Goal: Contribute content: Contribute content

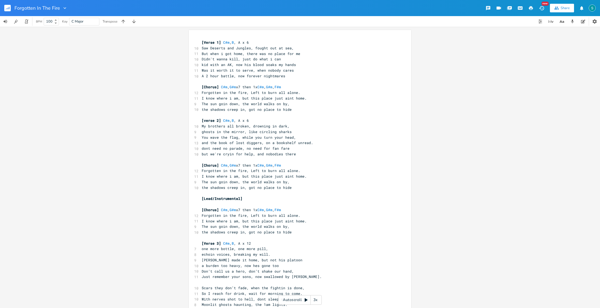
click at [500, 8] on icon "button" at bounding box center [499, 8] width 5 height 3
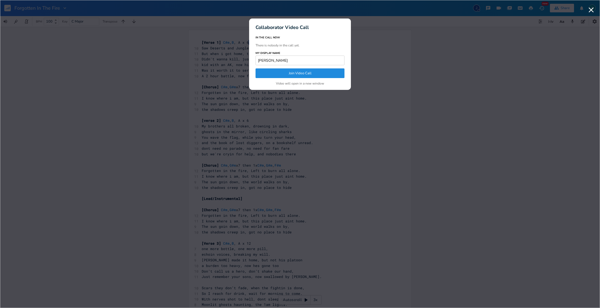
click at [302, 73] on button "Join Video Call" at bounding box center [300, 73] width 89 height 10
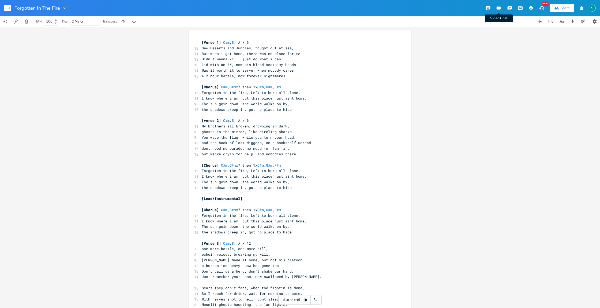
click at [500, 8] on icon "button" at bounding box center [499, 8] width 5 height 3
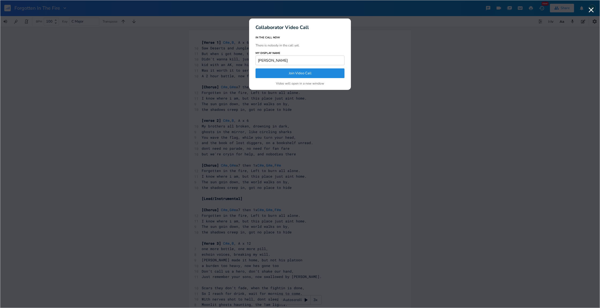
click at [299, 72] on button "Join Video Call" at bounding box center [300, 73] width 89 height 10
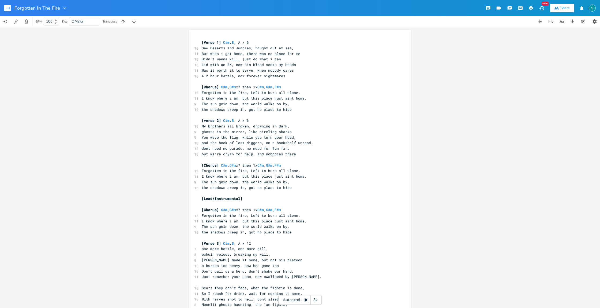
click at [9, 9] on icon "button" at bounding box center [9, 8] width 1 height 3
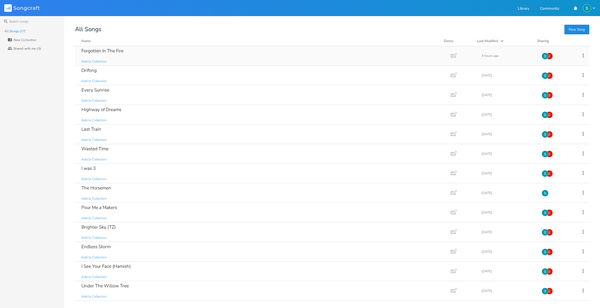
click at [151, 52] on div "Forgotten In The Fire Add to Collection" at bounding box center [261, 55] width 361 height 19
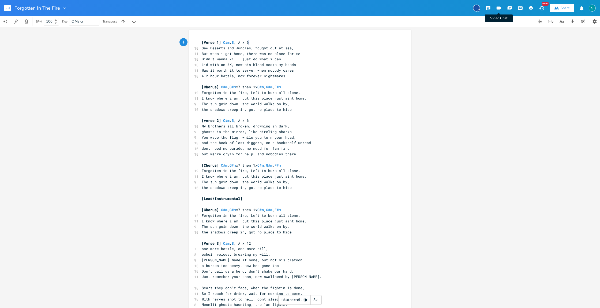
click at [500, 8] on icon "button" at bounding box center [499, 8] width 5 height 3
click at [593, 8] on img "button" at bounding box center [592, 8] width 7 height 7
click at [560, 66] on div "xxxxxxxxxx [Verse 1] C#m , B , A x 6 10 Saw Deserts and Jungles, fought out at …" at bounding box center [300, 167] width 600 height 281
click at [10, 9] on rect "button" at bounding box center [7, 8] width 6 height 6
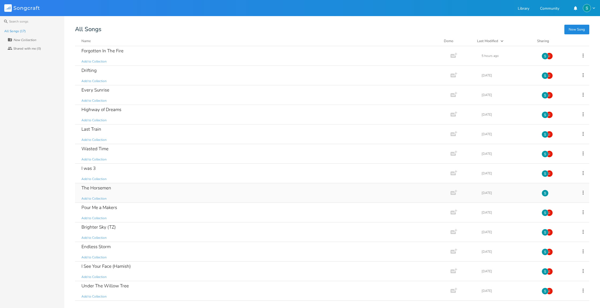
click at [157, 188] on div "The Horsemen Add to Collection" at bounding box center [261, 192] width 361 height 19
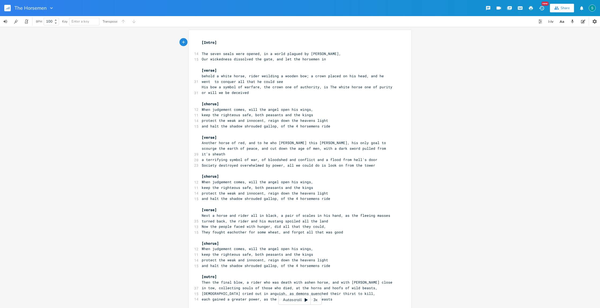
click at [567, 8] on div "Share" at bounding box center [565, 8] width 9 height 5
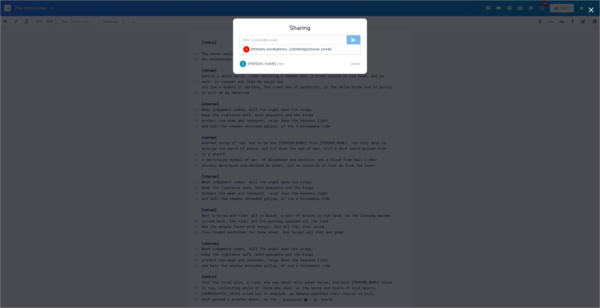
click at [296, 43] on input at bounding box center [293, 40] width 107 height 10
click at [261, 47] on div "J [PERSON_NAME][EMAIL_ADDRESS][DOMAIN_NAME]" at bounding box center [300, 49] width 121 height 10
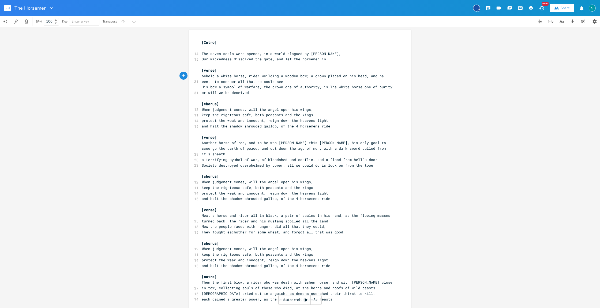
click at [276, 76] on span "behold a white horse, rider weilding a wooden bow; a crown placed on his head, …" at bounding box center [294, 78] width 184 height 10
type textarea "with"
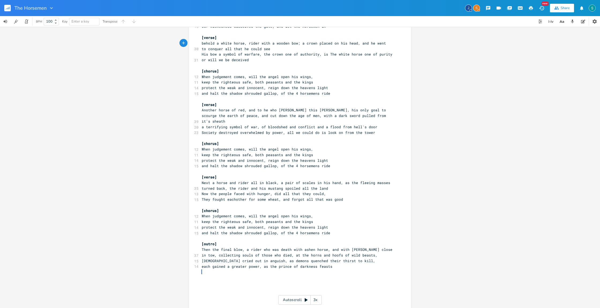
scroll to position [32, 0]
click at [340, 180] on span "Next a horse and rider all in black, a pair of scales in his hand, as the fleei…" at bounding box center [297, 185] width 191 height 10
drag, startPoint x: 326, startPoint y: 183, endPoint x: 274, endPoint y: 182, distance: 52.3
click at [274, 186] on span "as the fleeing masses turned back, the rider and his mustang spoiled all the la…" at bounding box center [289, 188] width 174 height 5
type textarea "he"
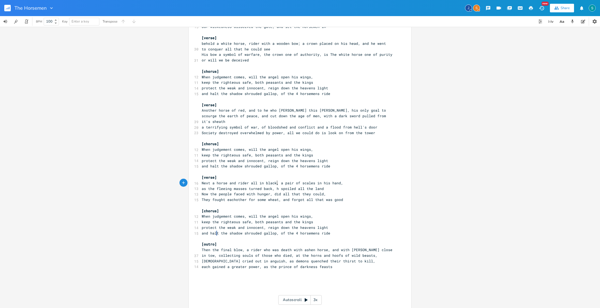
scroll to position [0, 3]
click at [331, 191] on pre "Now the people faced with hunger, did all that they could," at bounding box center [298, 194] width 194 height 6
type textarea "hey f"
drag, startPoint x: 212, startPoint y: 194, endPoint x: 201, endPoint y: 193, distance: 10.5
click at [202, 197] on span "They fought eachother for some wheat, and forgot all that was good" at bounding box center [273, 199] width 142 height 5
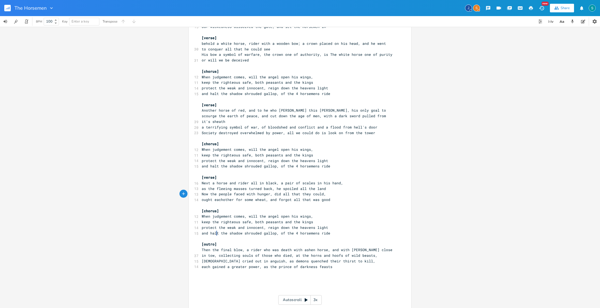
type textarea "F"
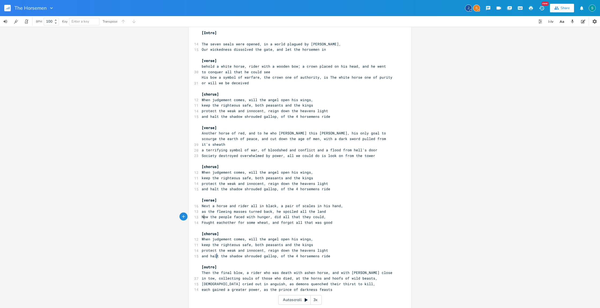
scroll to position [10, 0]
drag, startPoint x: 215, startPoint y: 199, endPoint x: 201, endPoint y: 198, distance: 14.5
click at [202, 203] on span "Next a horse and rider all in black, a pair of scales in his hand," at bounding box center [273, 205] width 142 height 5
type textarea "A"
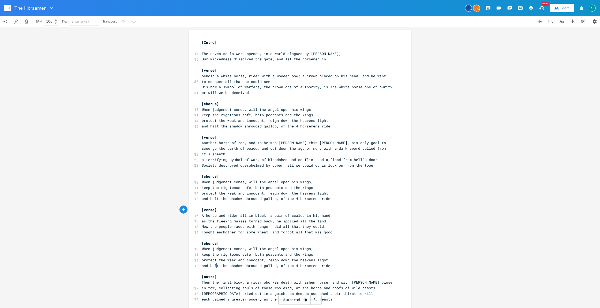
click at [220, 54] on span "The seven seals were opened, in a world plagued by [PERSON_NAME]," at bounding box center [271, 53] width 139 height 5
click at [334, 51] on pre "The seven seals were opened, in a world plagued by [PERSON_NAME]," at bounding box center [298, 54] width 194 height 6
click at [312, 115] on pre "keep the righteous safe, both peasants and the kings" at bounding box center [298, 115] width 194 height 6
click at [330, 126] on pre "and halt the shadow shrouded gallop, of the 4 horsemens ride" at bounding box center [298, 126] width 194 height 6
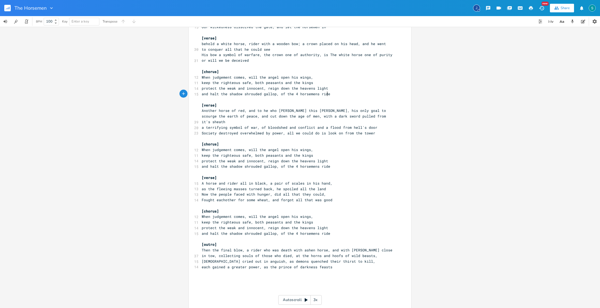
scroll to position [33, 0]
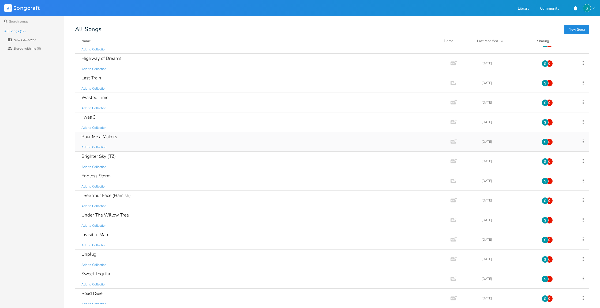
scroll to position [75, 0]
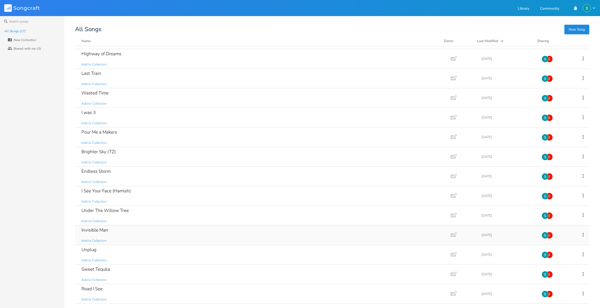
click at [215, 232] on div "Invisible Man Add to Collection" at bounding box center [261, 234] width 361 height 19
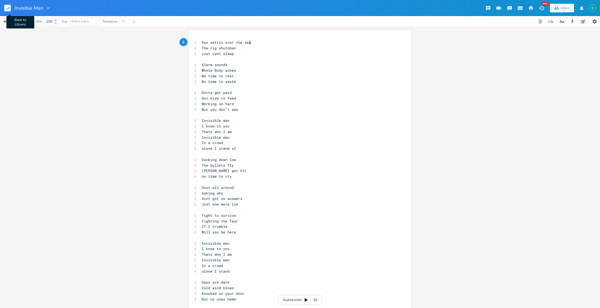
click at [8, 7] on rect "button" at bounding box center [7, 8] width 6 height 6
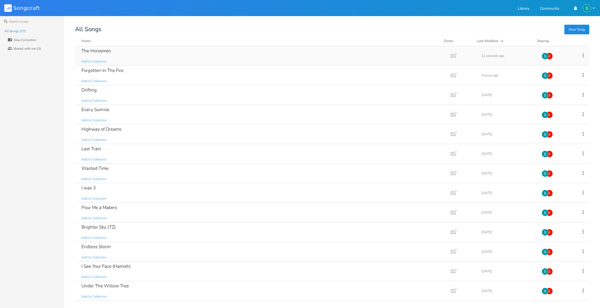
click at [135, 57] on div "The Horsemen Add to Collection" at bounding box center [261, 55] width 361 height 19
